Goal: Task Accomplishment & Management: Use online tool/utility

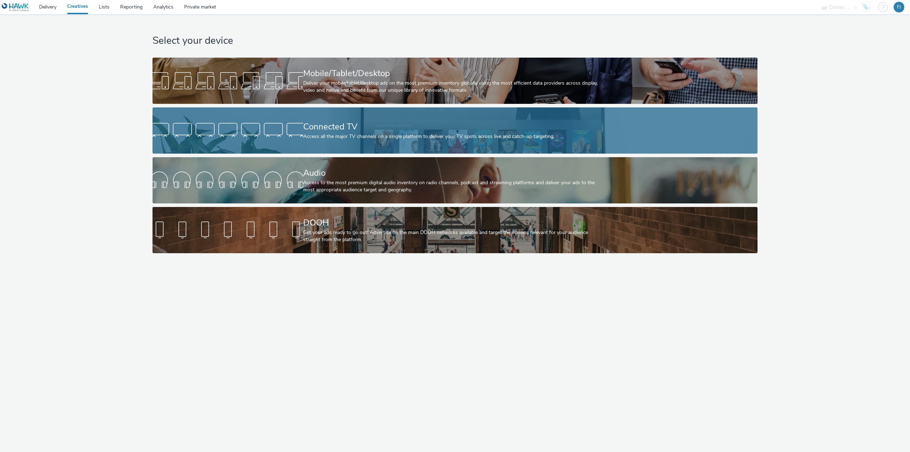
click at [331, 131] on div "Connected TV" at bounding box center [453, 126] width 301 height 12
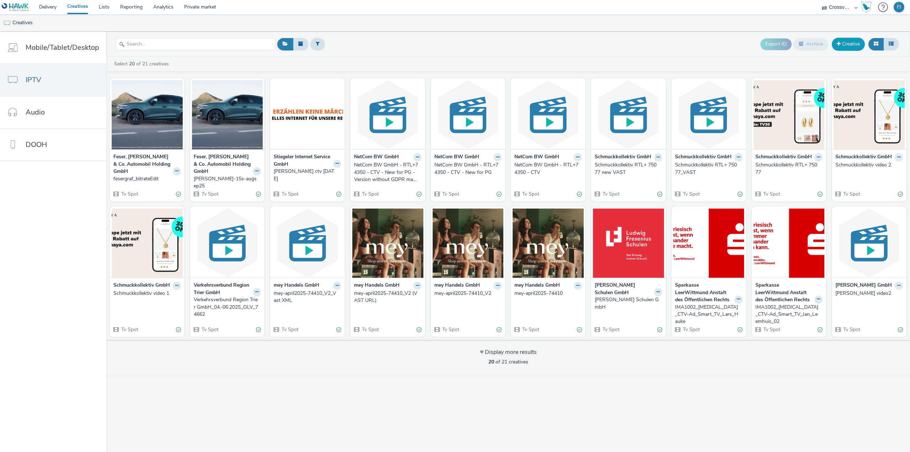
click at [840, 42] on span at bounding box center [838, 43] width 4 height 5
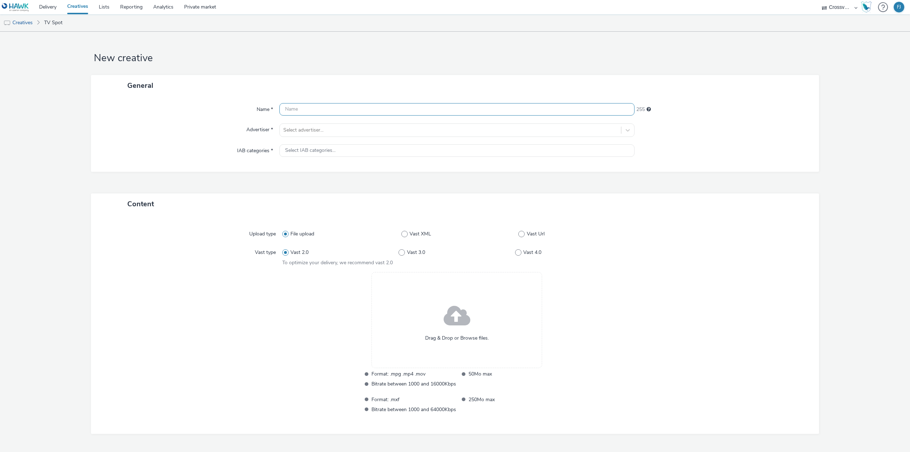
click at [301, 109] on input "text" at bounding box center [456, 109] width 355 height 12
paste input "Metrona_CTV_ATV_09.2025_76313"
type input "Metrona_CTV_ATV_09.2025_76313"
click at [292, 129] on div at bounding box center [450, 130] width 334 height 9
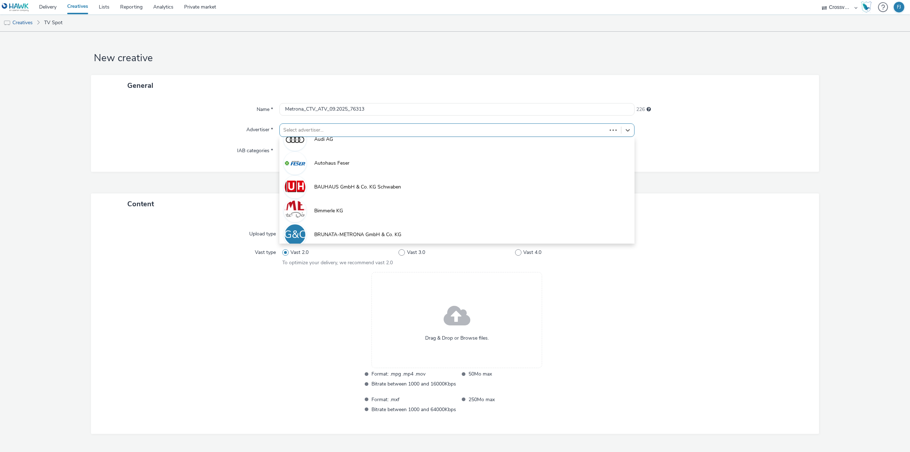
scroll to position [134, 0]
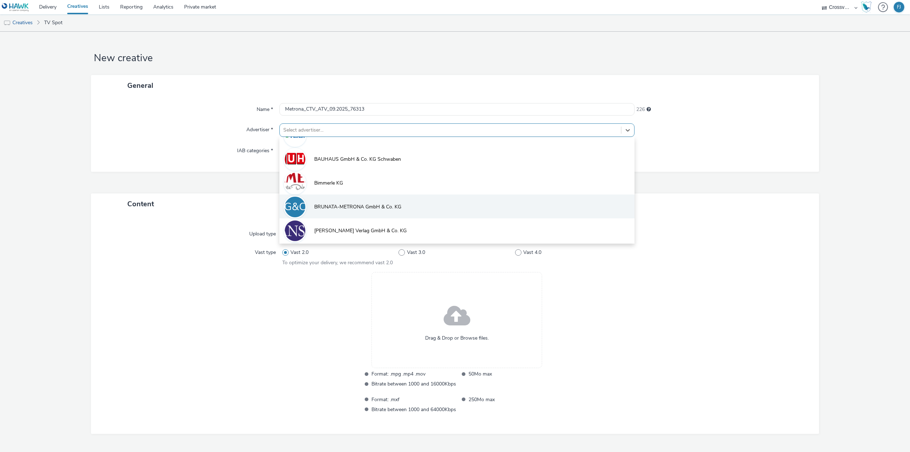
click at [340, 210] on span "BRUNATA-METRONA GmbH & Co. KG" at bounding box center [357, 206] width 87 height 7
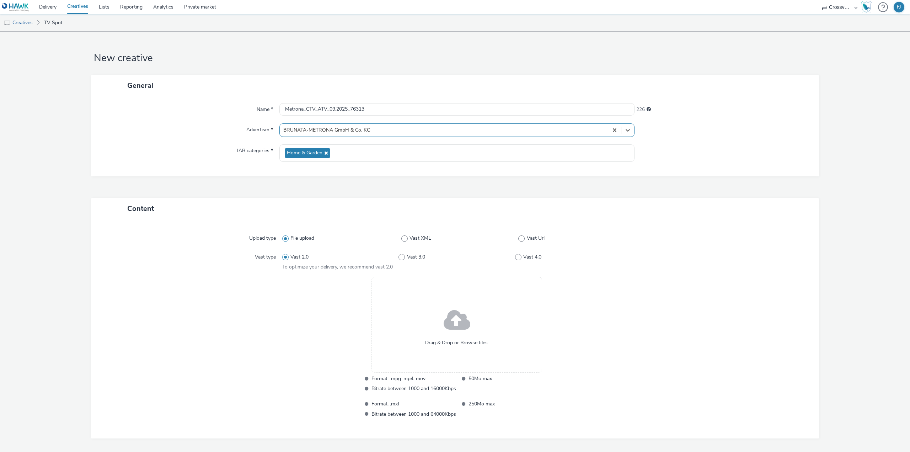
scroll to position [26, 0]
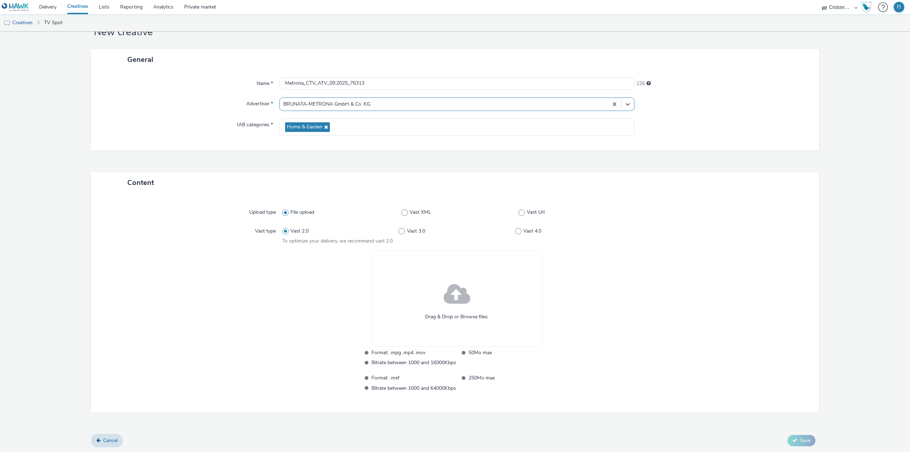
click at [464, 293] on span at bounding box center [456, 294] width 27 height 36
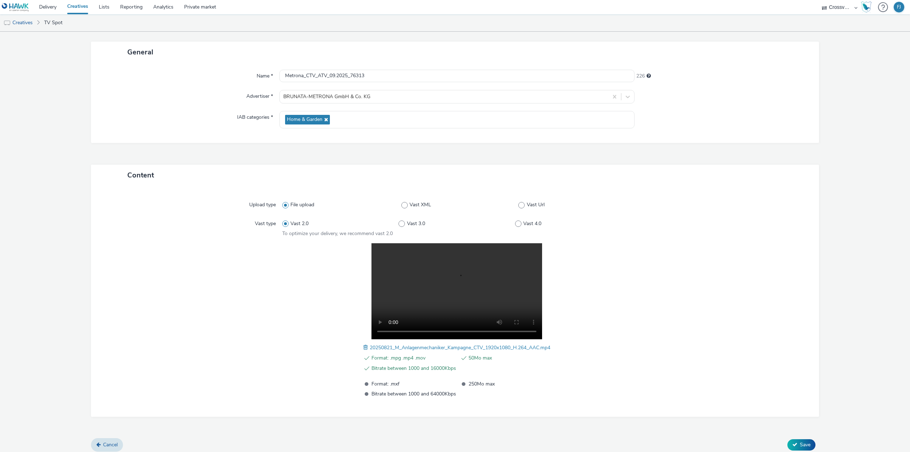
scroll to position [37, 0]
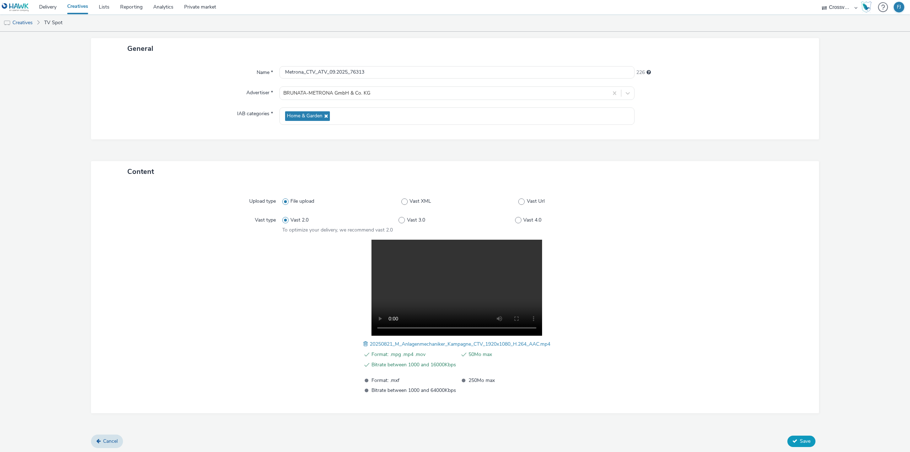
click at [802, 442] on span "Save" at bounding box center [805, 440] width 11 height 7
